Goal: Information Seeking & Learning: Learn about a topic

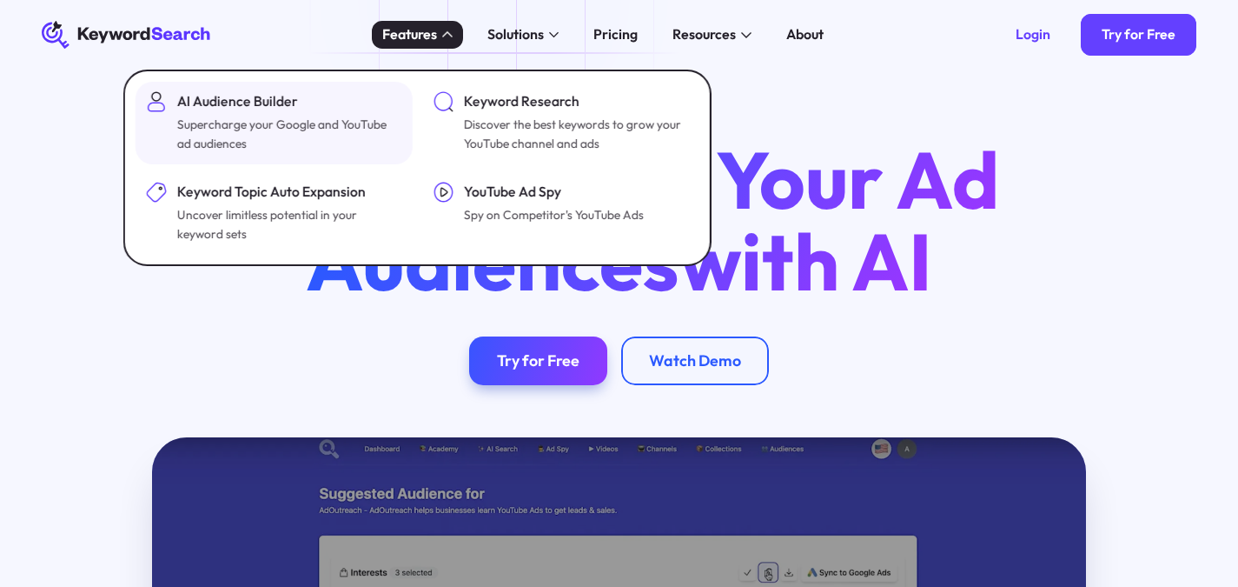
click at [374, 98] on div "AI Audience Builder" at bounding box center [288, 101] width 222 height 21
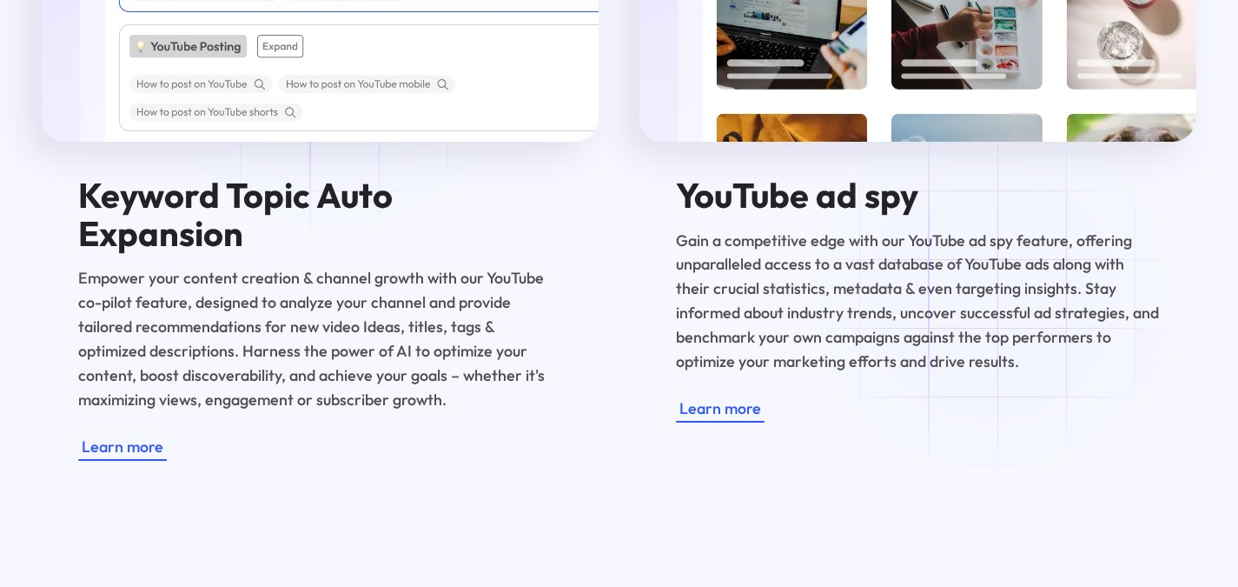
scroll to position [4611, 0]
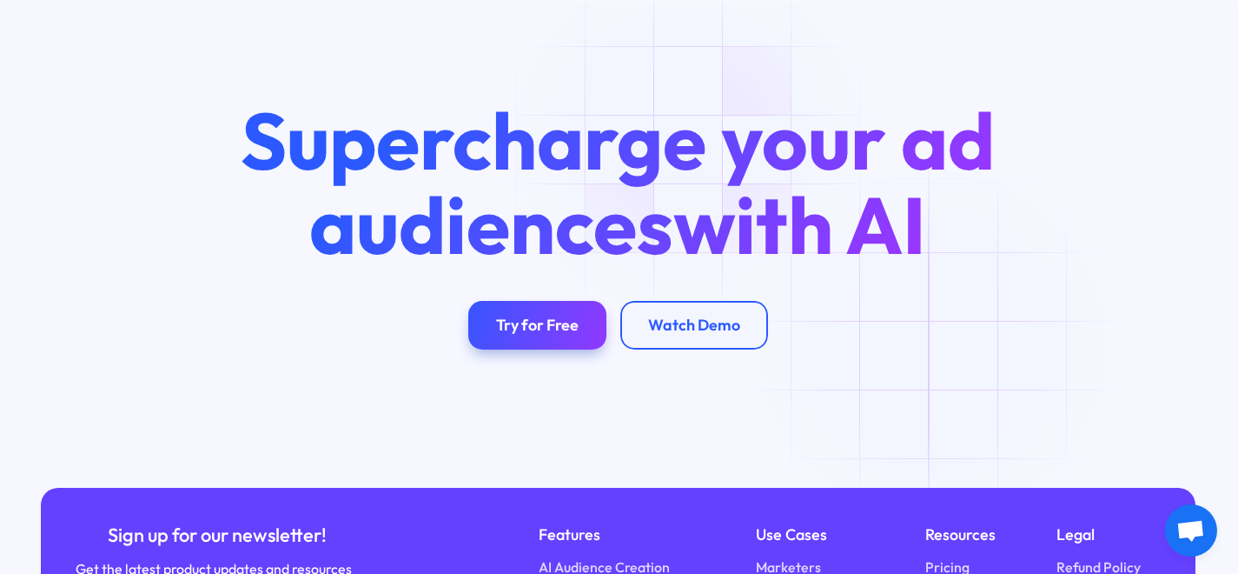
scroll to position [5842, 1]
